Goal: Information Seeking & Learning: Ask a question

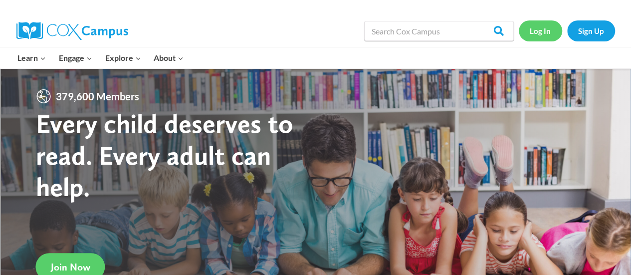
click at [540, 29] on link "Log In" at bounding box center [540, 30] width 43 height 20
click at [535, 31] on link "Log In" at bounding box center [540, 30] width 43 height 20
click at [541, 29] on link "Log In" at bounding box center [540, 30] width 43 height 20
click at [541, 27] on link "Log In" at bounding box center [540, 30] width 43 height 20
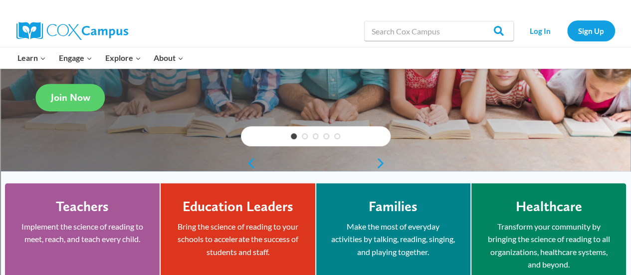
scroll to position [173, 0]
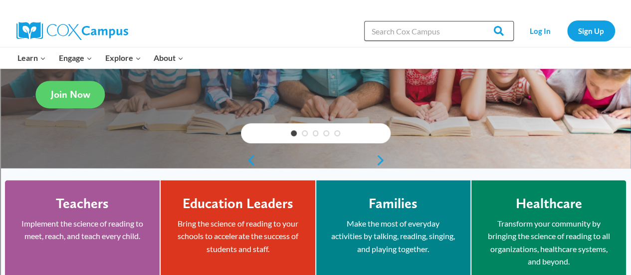
click at [456, 31] on input "Search in [URL][DOMAIN_NAME]" at bounding box center [439, 31] width 150 height 20
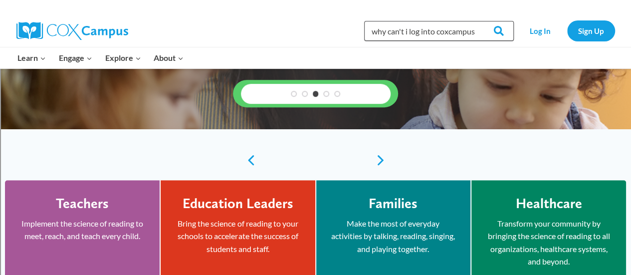
type input "why can't i log into coxcampus"
click at [475, 21] on input "Search" at bounding box center [494, 31] width 39 height 20
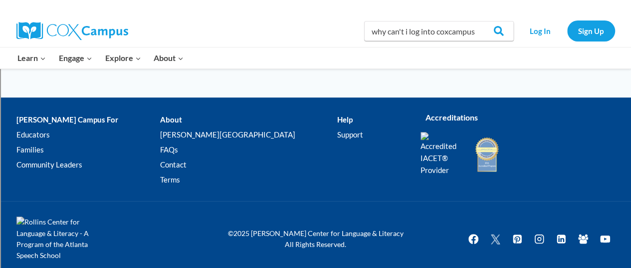
scroll to position [129, 0]
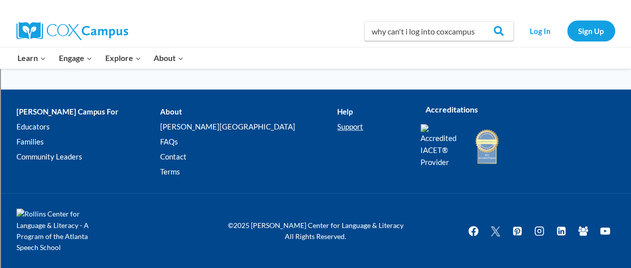
click at [337, 127] on link "Support" at bounding box center [371, 126] width 68 height 15
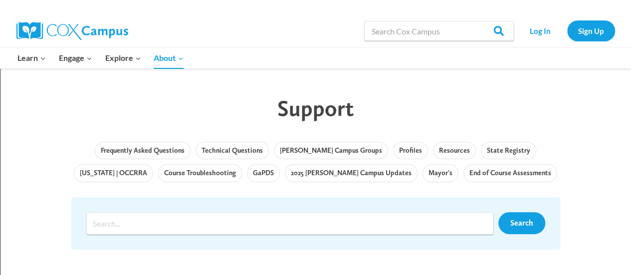
scroll to position [33, 0]
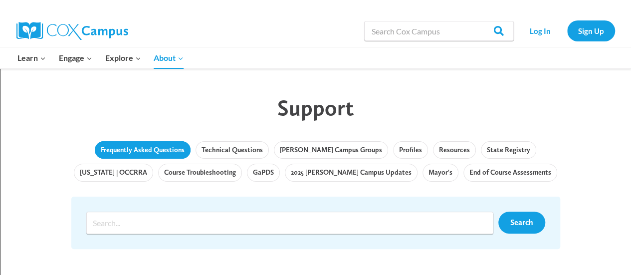
click at [109, 148] on link "Frequently Asked Questions" at bounding box center [143, 150] width 96 height 18
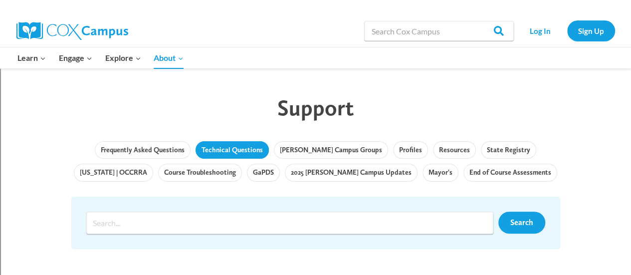
click at [227, 148] on link "Technical Questions" at bounding box center [232, 150] width 73 height 18
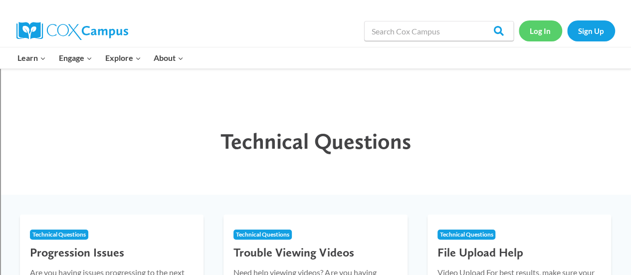
click at [540, 32] on link "Log In" at bounding box center [540, 30] width 43 height 20
